Goal: Task Accomplishment & Management: Complete application form

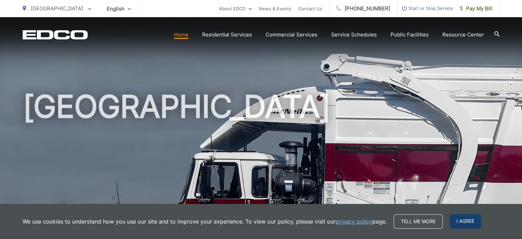
click at [466, 223] on span "I agree" at bounding box center [466, 221] width 32 height 14
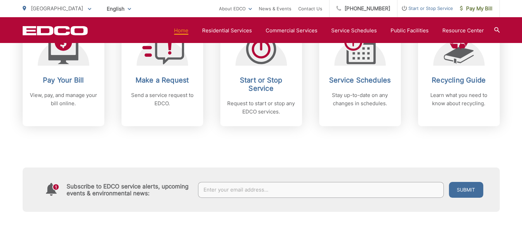
scroll to position [309, 0]
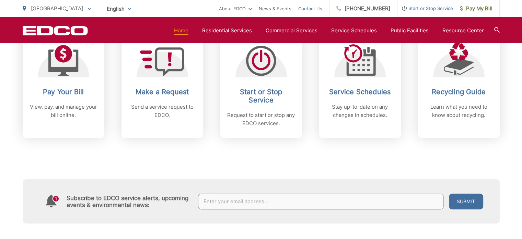
click at [314, 9] on link "Contact Us" at bounding box center [310, 8] width 24 height 8
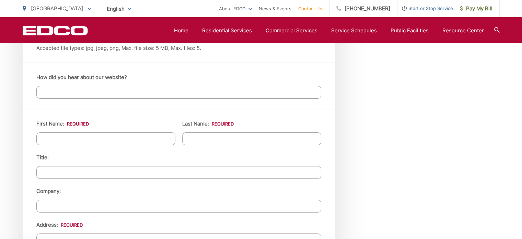
scroll to position [583, 0]
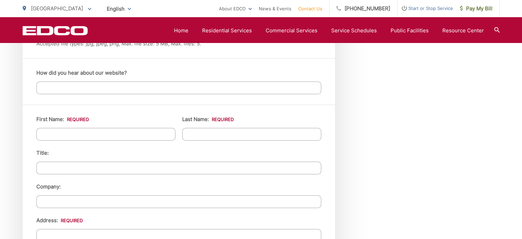
click at [93, 130] on input "First Name: *" at bounding box center [105, 134] width 139 height 13
type input "[PERSON_NAME]"
type input "Public Affairs Assistant"
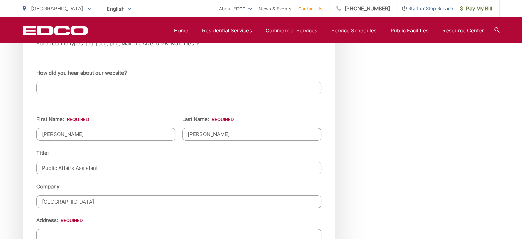
type input "[GEOGRAPHIC_DATA]"
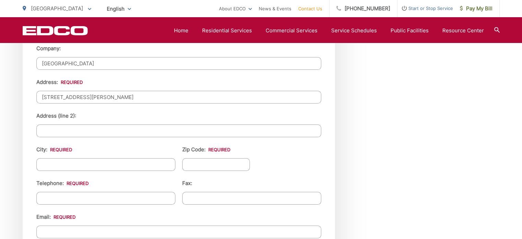
scroll to position [722, 0]
type input "[STREET_ADDRESS][PERSON_NAME]"
click at [68, 160] on input "City: *" at bounding box center [105, 164] width 139 height 13
type input "[GEOGRAPHIC_DATA]"
type input "90808"
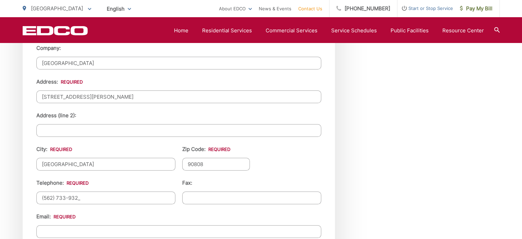
type input "[PHONE_NUMBER]"
type input "(___) ___-____"
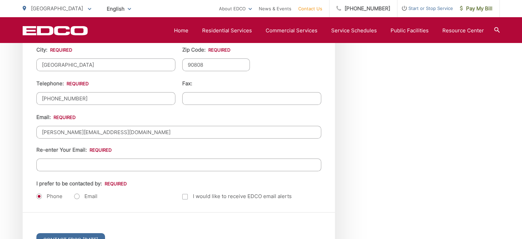
scroll to position [859, 0]
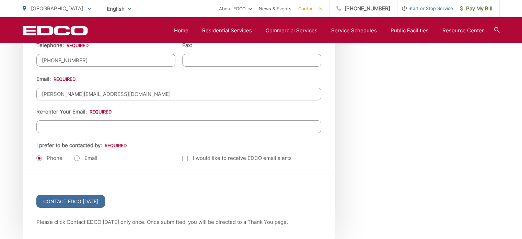
type input "[PERSON_NAME][EMAIL_ADDRESS][DOMAIN_NAME]"
click at [84, 120] on input "Re-enter Your Email:" at bounding box center [178, 126] width 285 height 13
type input "[PERSON_NAME][EMAIL_ADDRESS][DOMAIN_NAME]"
click at [77, 156] on label "Email" at bounding box center [85, 157] width 23 height 7
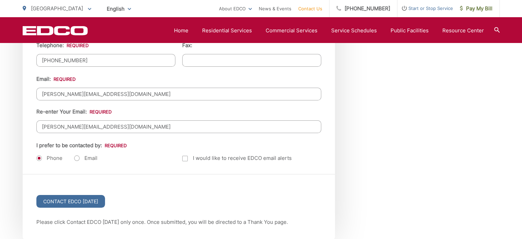
radio input "true"
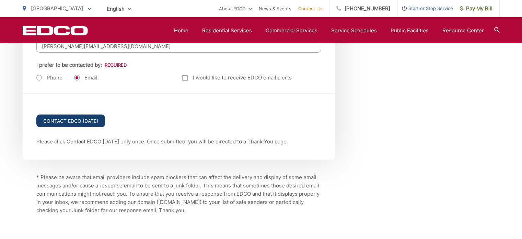
scroll to position [928, 0]
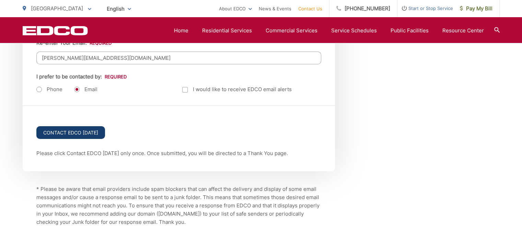
click at [84, 129] on input "Contact EDCO [DATE]" at bounding box center [70, 132] width 69 height 13
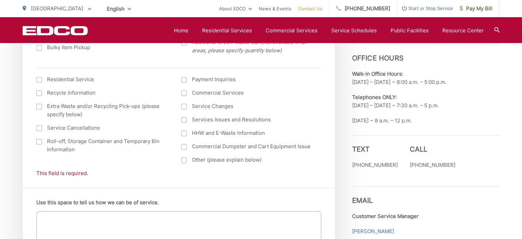
scroll to position [343, 0]
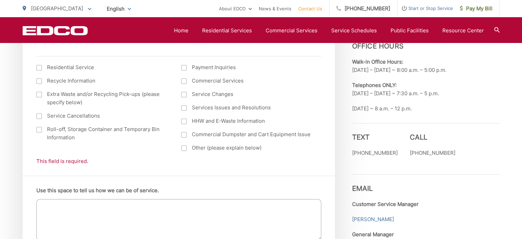
click at [185, 148] on div at bounding box center [183, 147] width 5 height 5
click at [0, 0] on input "Other (please explain below)" at bounding box center [0, 0] width 0 height 0
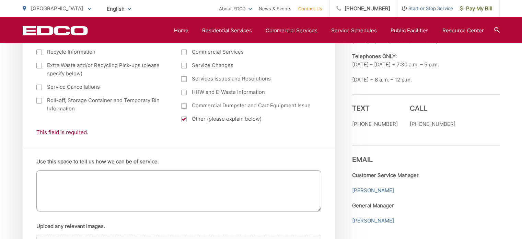
scroll to position [412, 0]
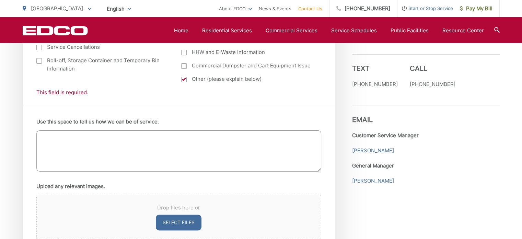
click at [116, 149] on textarea "Use this space to tell us how we can be of service." at bounding box center [178, 150] width 285 height 41
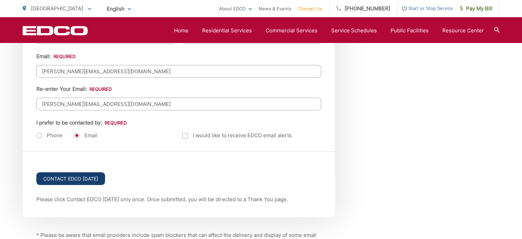
scroll to position [927, 0]
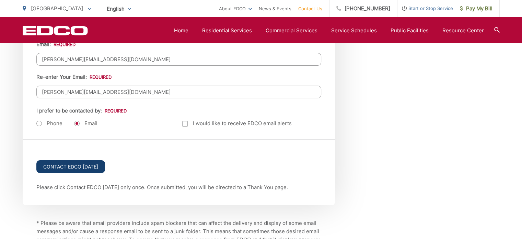
type textarea "Food diversion program for an event"
click at [75, 161] on input "Contact EDCO [DATE]" at bounding box center [70, 166] width 69 height 13
